Goal: Transaction & Acquisition: Book appointment/travel/reservation

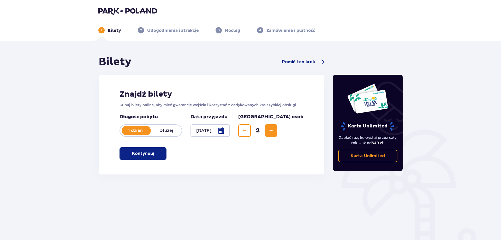
click at [145, 151] on p "Kontynuuj" at bounding box center [143, 154] width 22 height 6
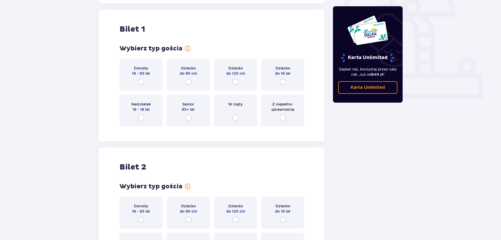
scroll to position [174, 0]
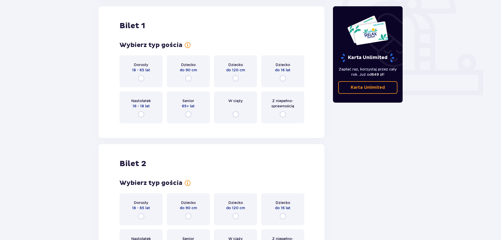
click at [235, 81] on input "radio" at bounding box center [235, 78] width 6 height 6
radio input "true"
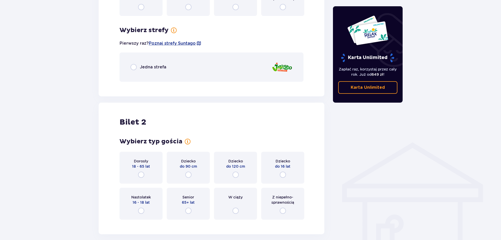
scroll to position [248, 0]
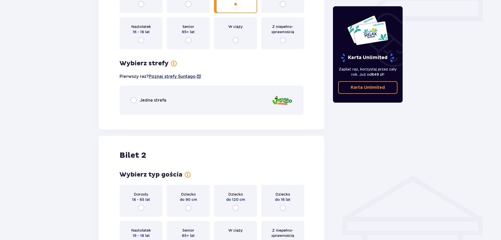
click at [131, 100] on input "radio" at bounding box center [133, 100] width 6 height 6
radio input "true"
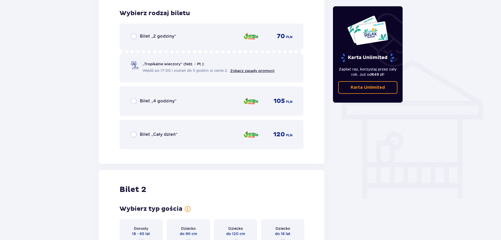
scroll to position [367, 0]
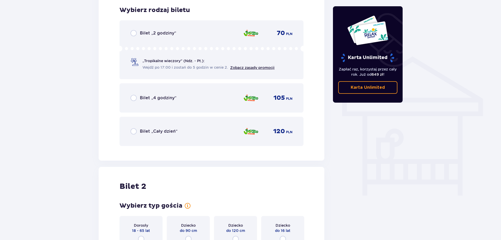
click at [161, 131] on span "Bilet „Cały dzień”" at bounding box center [159, 131] width 38 height 6
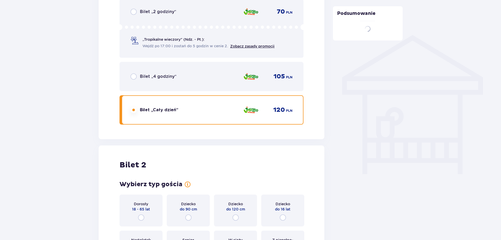
scroll to position [482, 0]
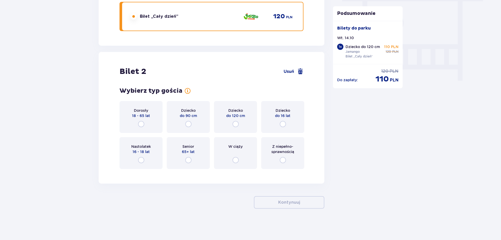
click at [144, 124] on div "Dorosły 18 - 65 lat" at bounding box center [140, 117] width 43 height 32
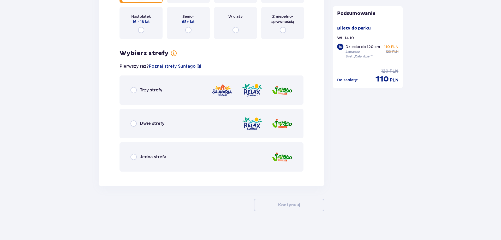
scroll to position [615, 0]
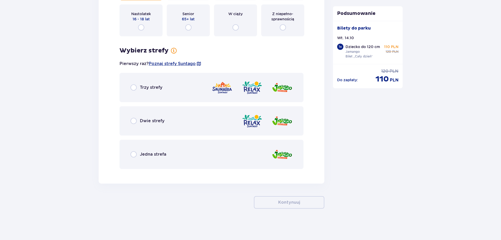
click at [135, 154] on input "radio" at bounding box center [133, 154] width 6 height 6
radio input "true"
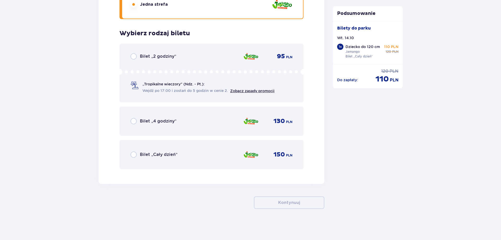
scroll to position [765, 0]
click at [139, 156] on div "Bilet „Cały dzień”" at bounding box center [153, 154] width 47 height 6
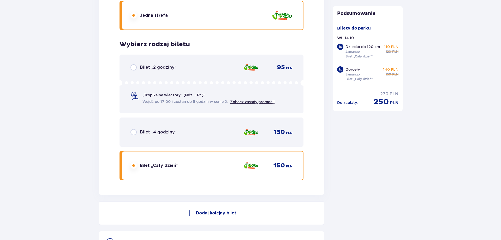
scroll to position [818, 0]
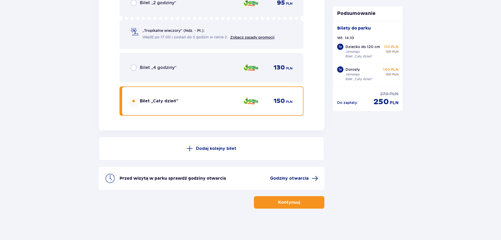
click at [273, 178] on span "Godziny otwarcia" at bounding box center [289, 178] width 39 height 6
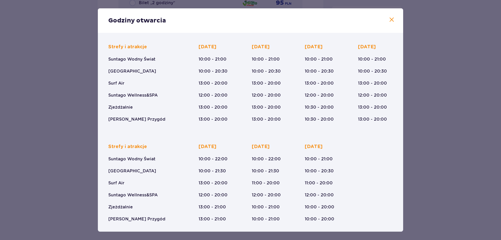
scroll to position [36, 0]
